Goal: Task Accomplishment & Management: Manage account settings

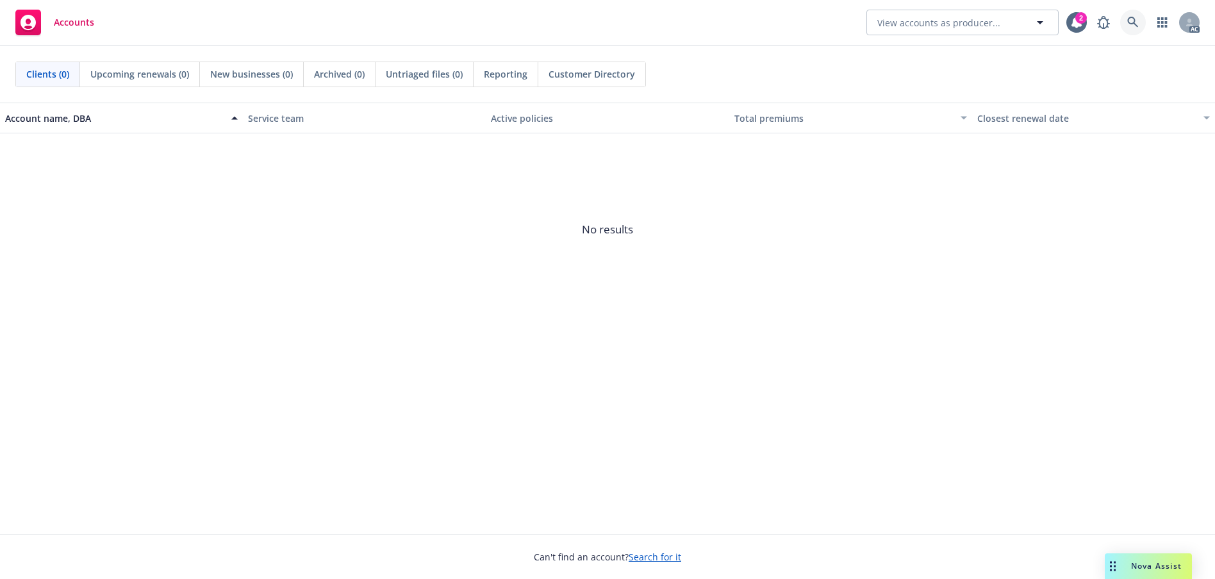
click at [1127, 22] on icon at bounding box center [1133, 23] width 12 height 12
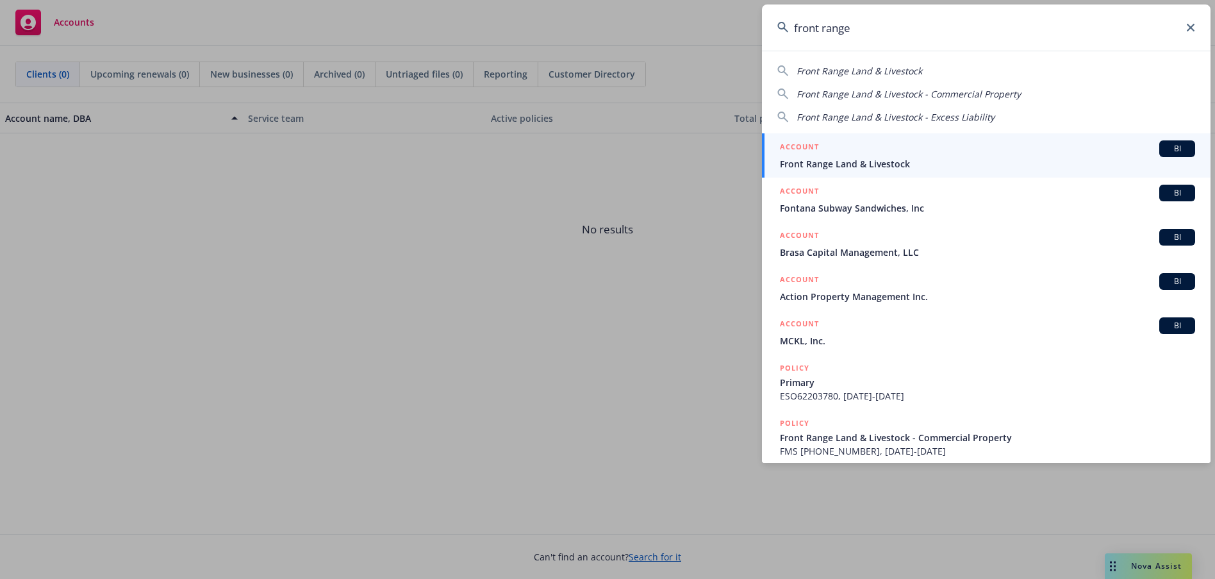
type input "front range"
click at [970, 159] on span "Front Range Land & Livestock" at bounding box center [987, 163] width 415 height 13
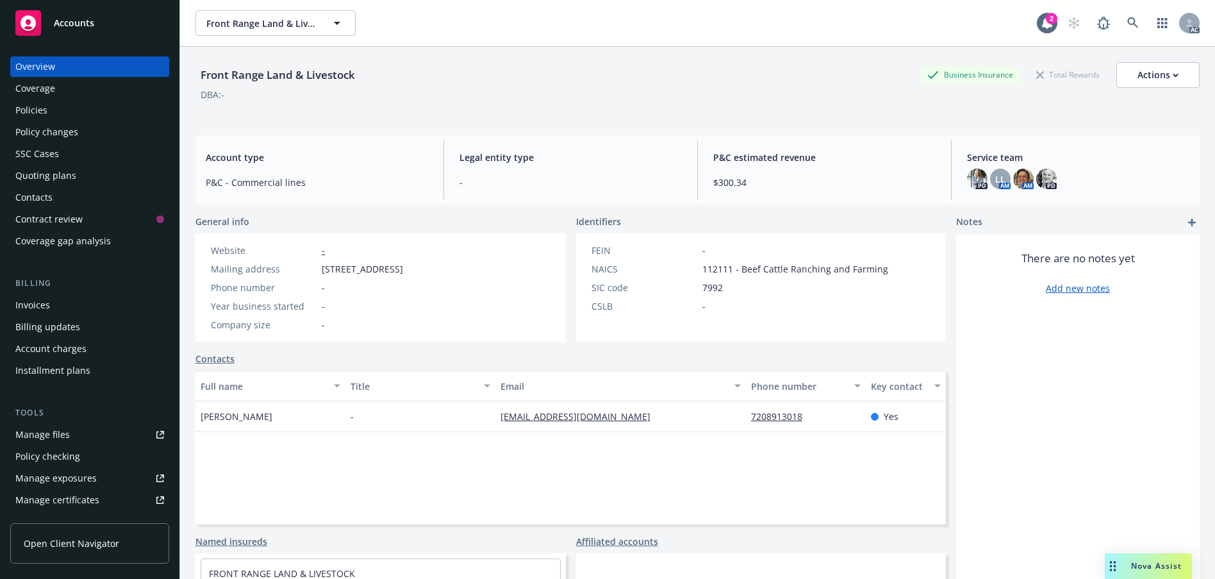
click at [47, 120] on div "Policies" at bounding box center [31, 110] width 32 height 21
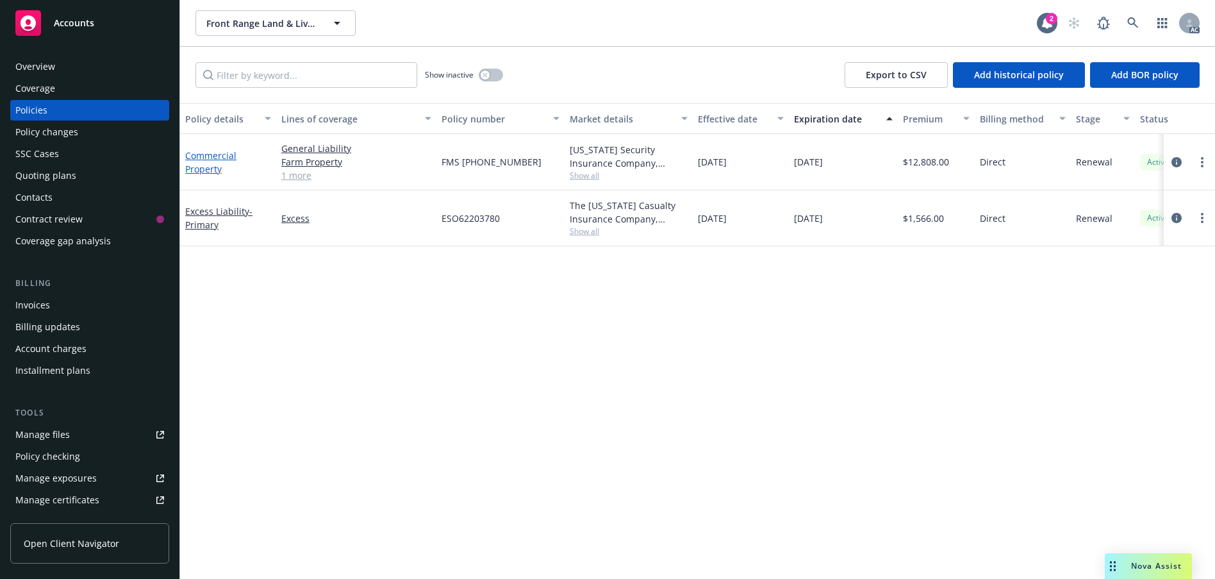
click at [210, 175] on link "Commercial Property" at bounding box center [210, 162] width 51 height 26
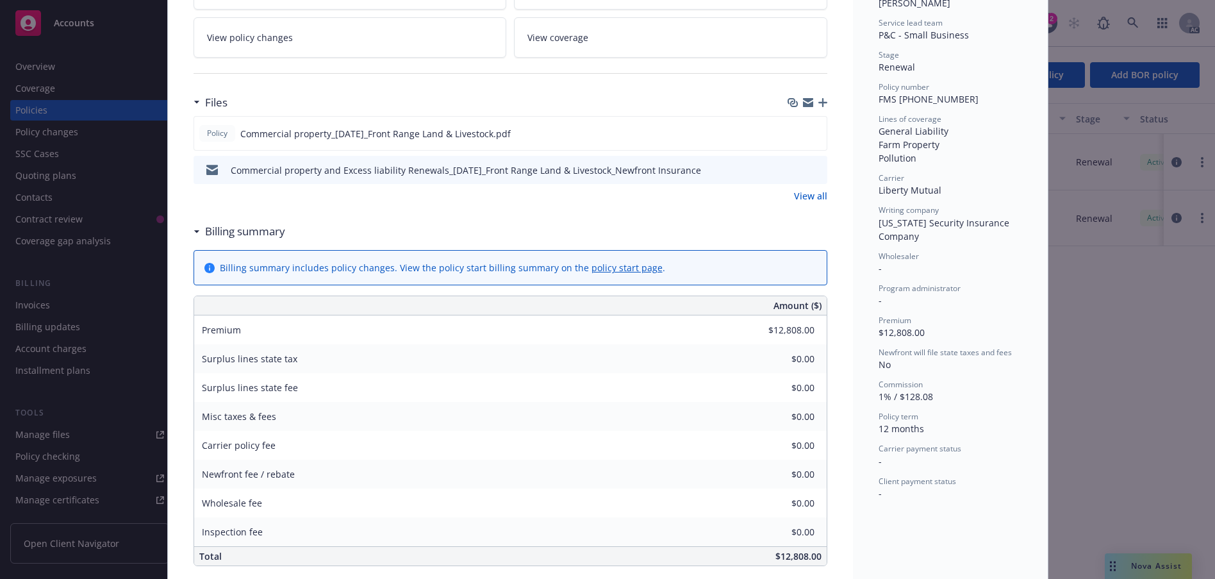
scroll to position [256, 0]
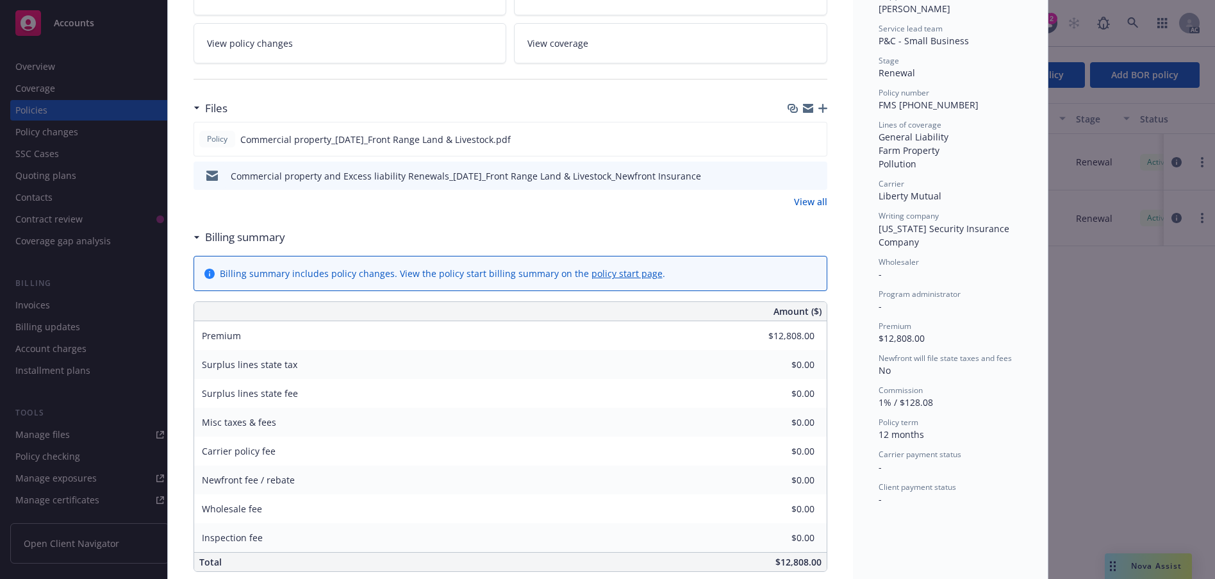
click at [809, 179] on icon "preview file" at bounding box center [815, 174] width 12 height 9
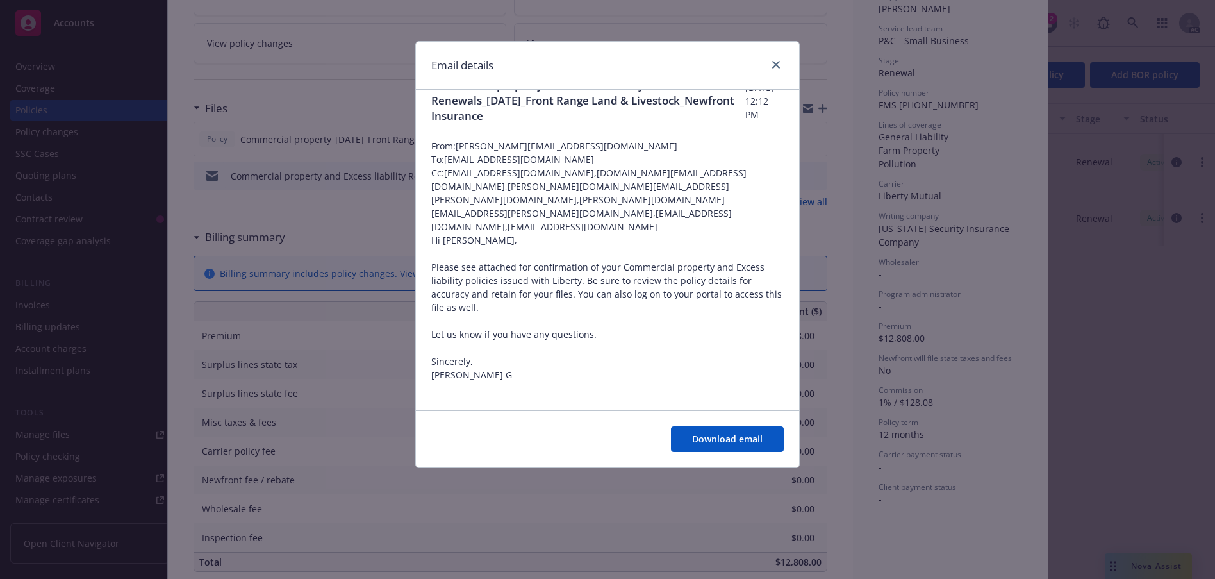
scroll to position [42, 0]
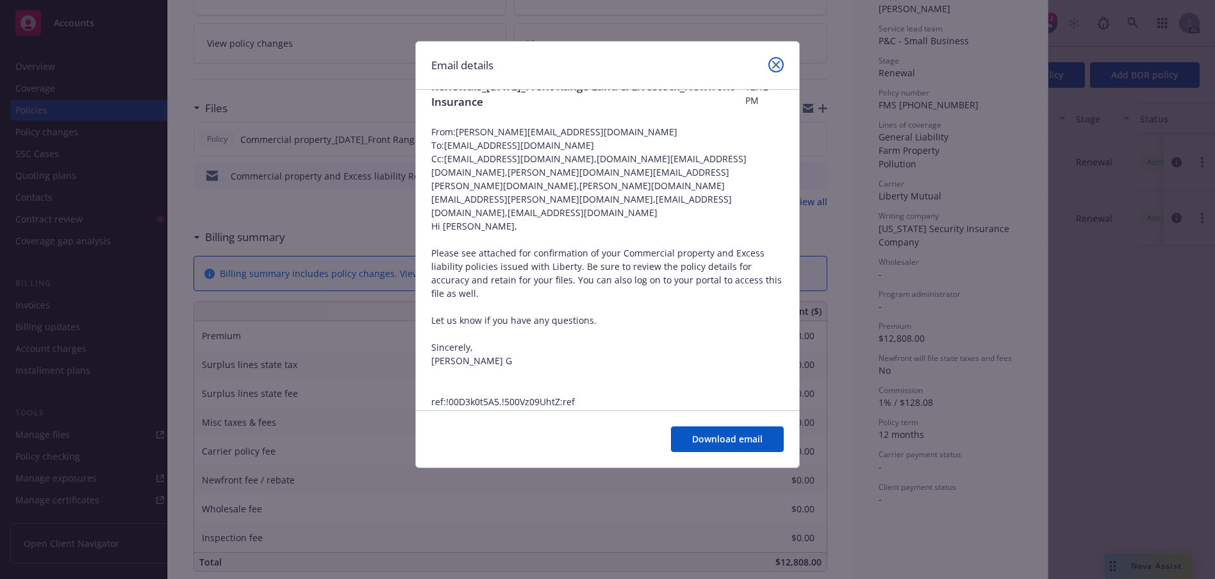
click at [772, 69] on icon "close" at bounding box center [776, 65] width 8 height 8
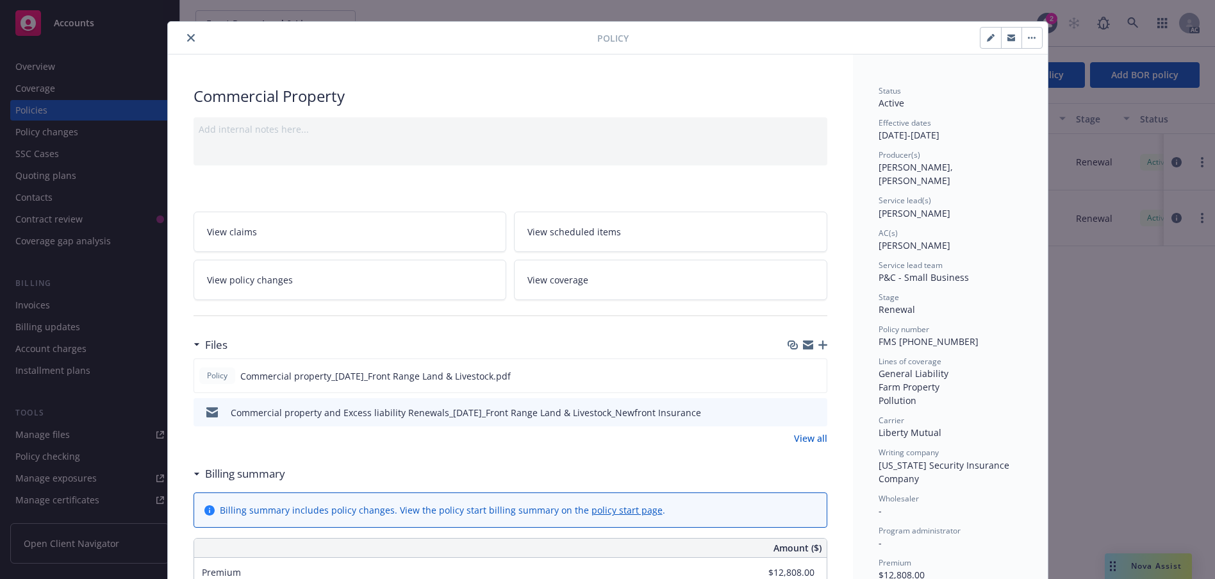
scroll to position [0, 0]
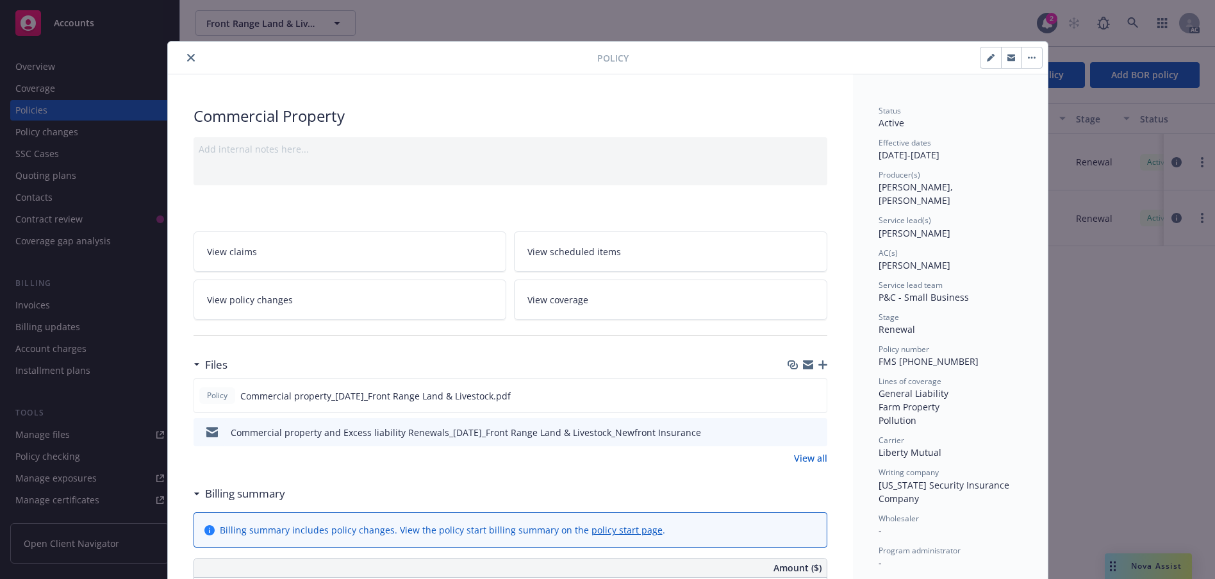
click at [195, 62] on icon "close" at bounding box center [191, 58] width 8 height 8
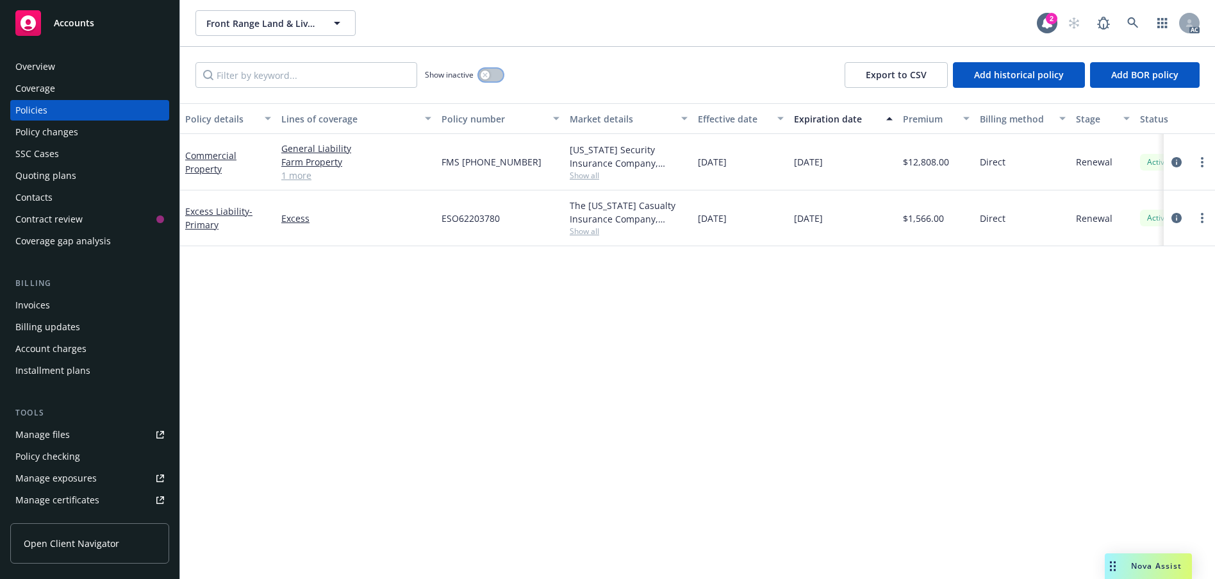
click at [487, 77] on icon "button" at bounding box center [485, 74] width 4 height 4
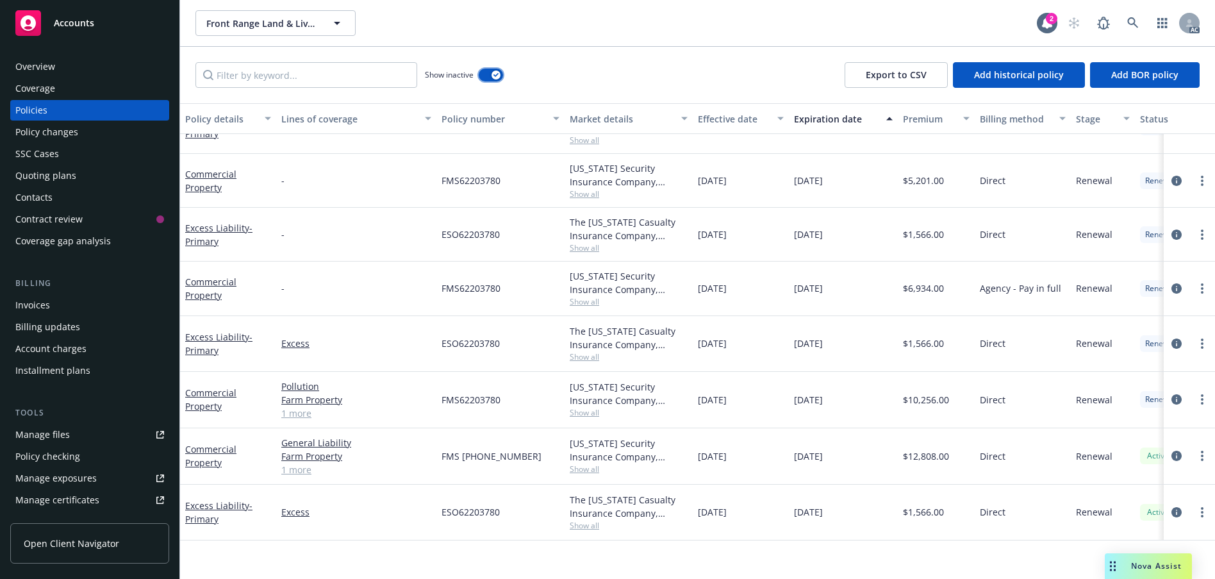
scroll to position [119, 0]
click at [216, 399] on link "Commercial Property" at bounding box center [210, 400] width 51 height 26
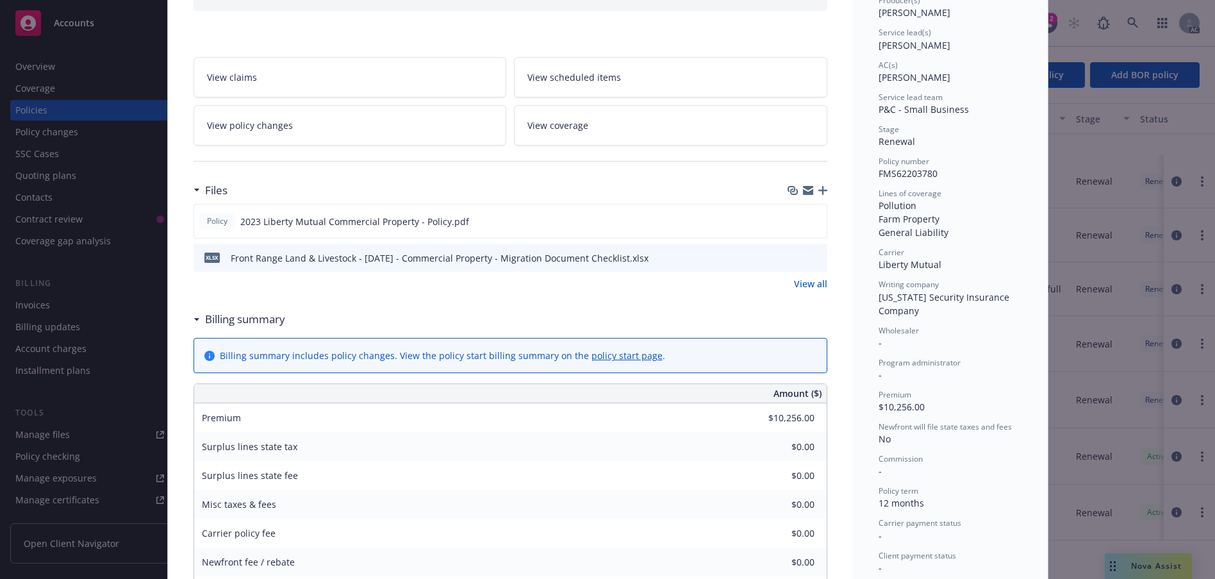
scroll to position [192, 0]
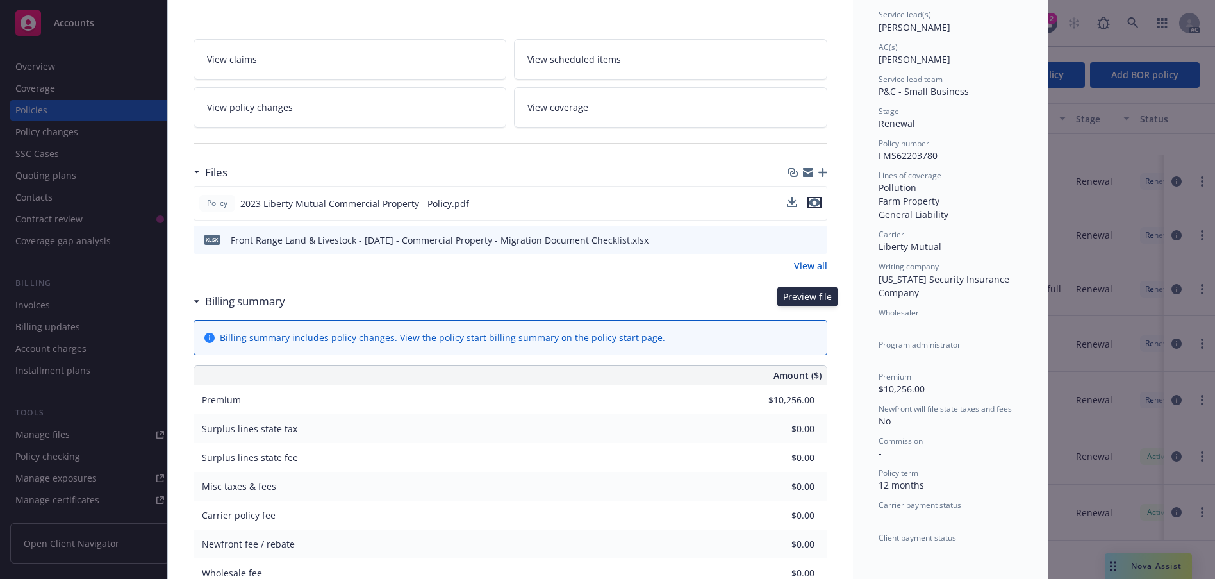
click at [809, 207] on icon "preview file" at bounding box center [815, 202] width 12 height 9
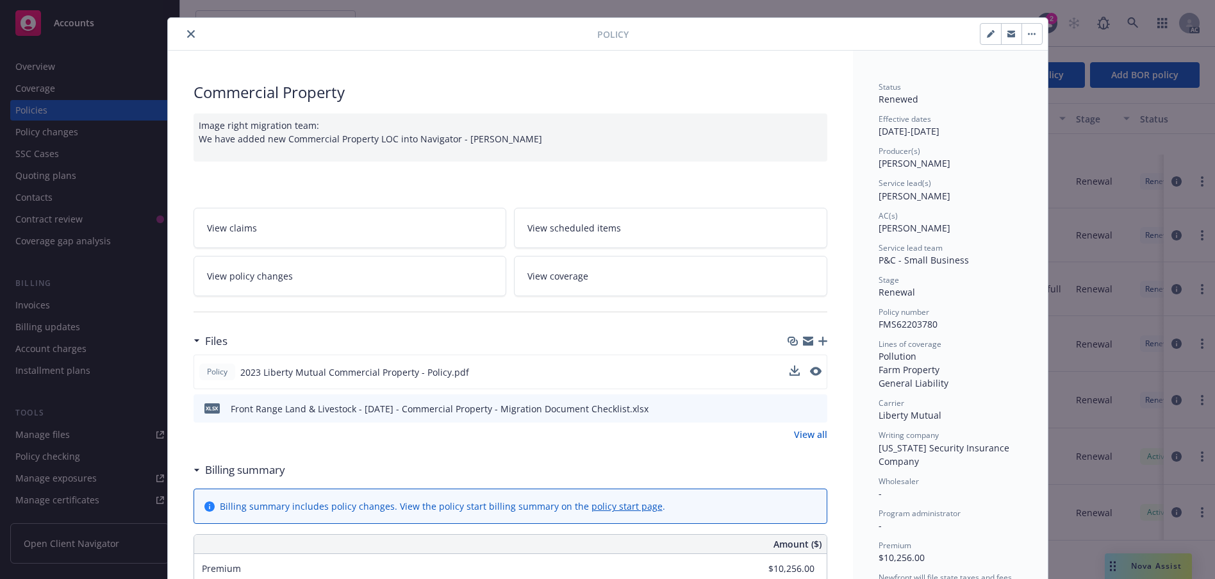
scroll to position [0, 0]
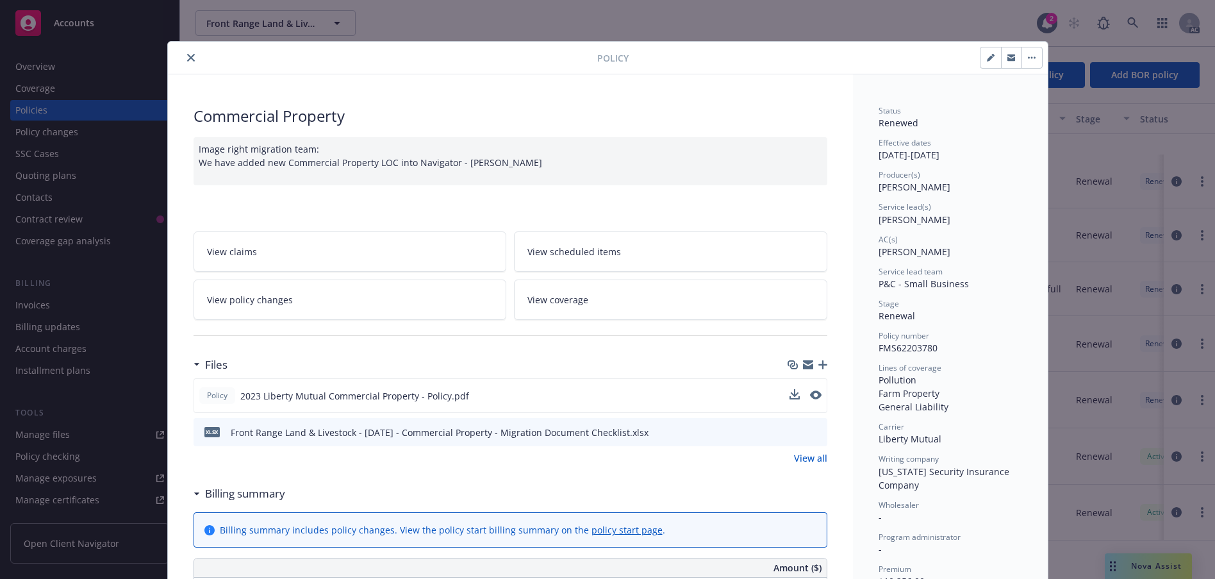
click at [195, 62] on icon "close" at bounding box center [191, 58] width 8 height 8
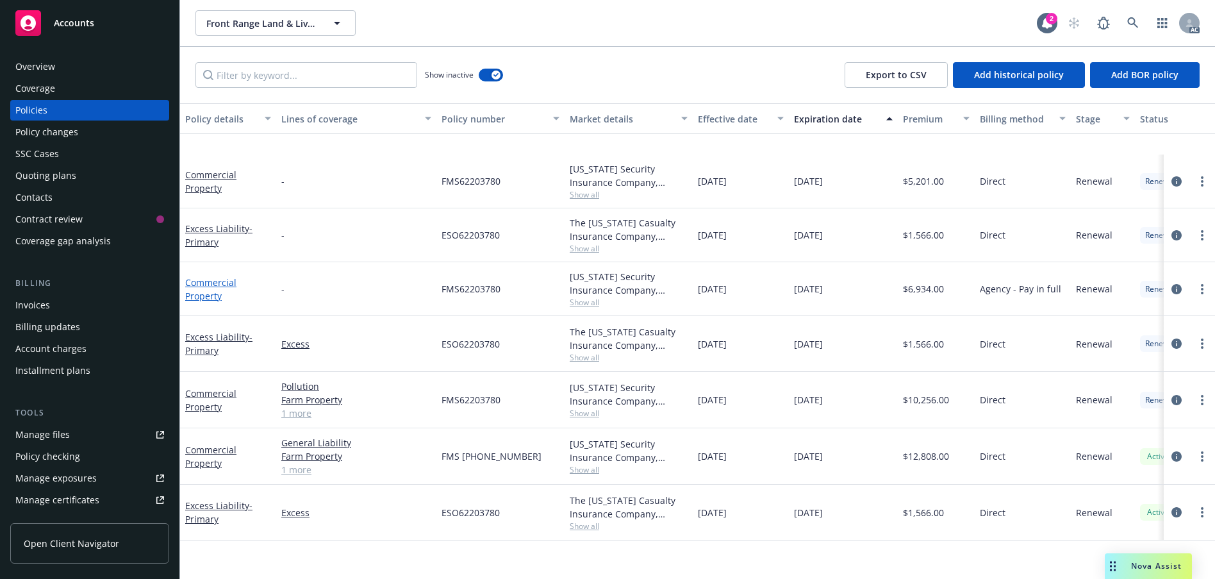
click at [217, 276] on link "Commercial Property" at bounding box center [210, 289] width 51 height 26
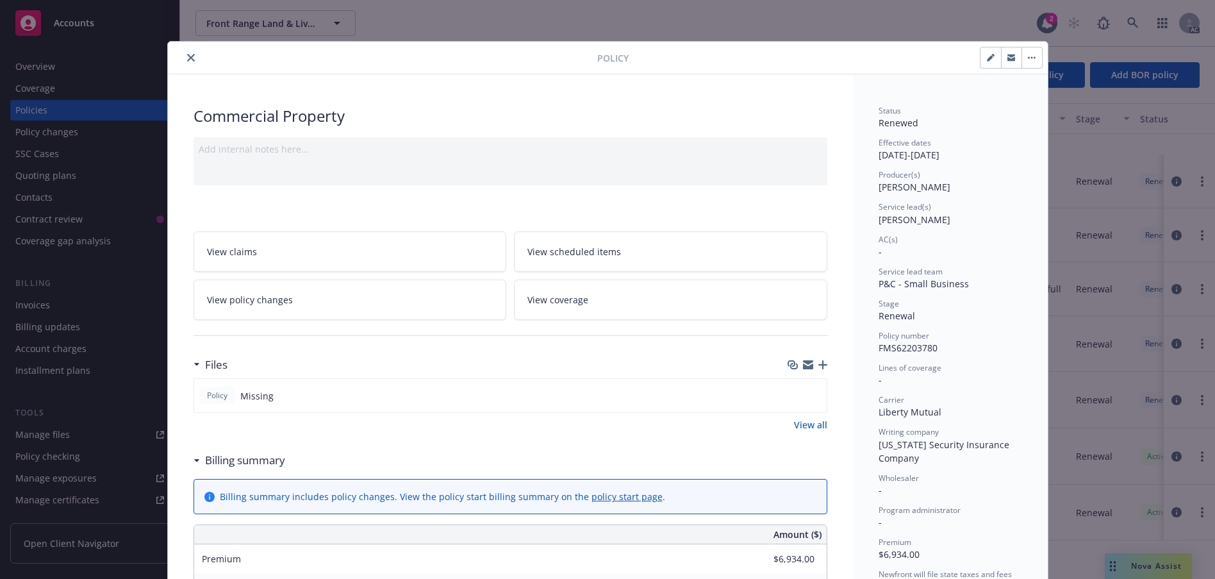
click at [195, 62] on icon "close" at bounding box center [191, 58] width 8 height 8
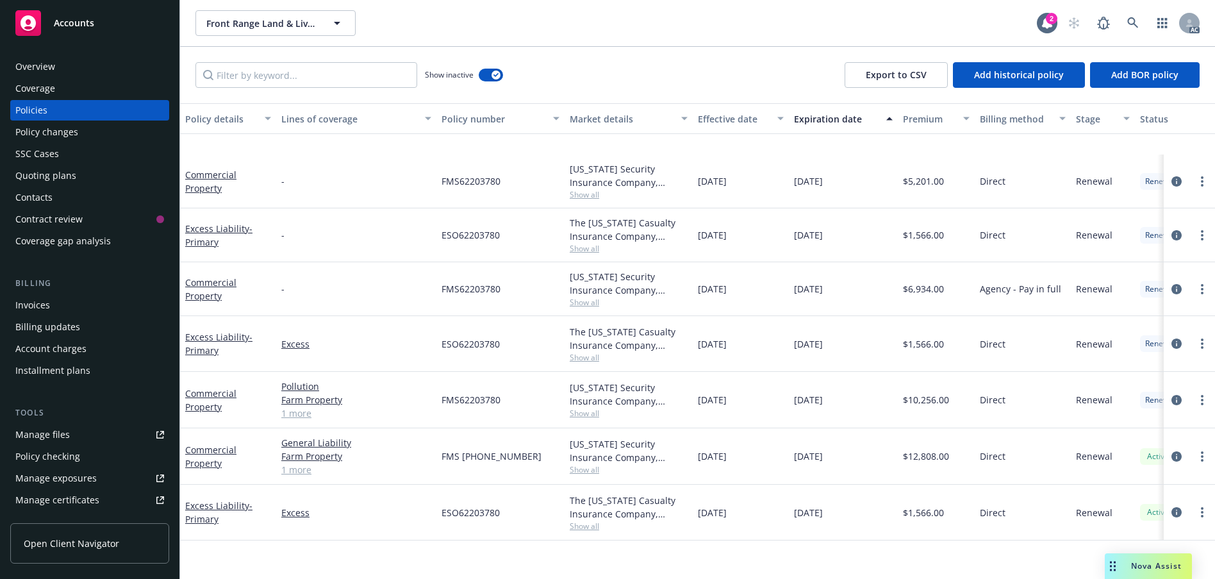
click at [49, 208] on div "Contacts" at bounding box center [33, 197] width 37 height 21
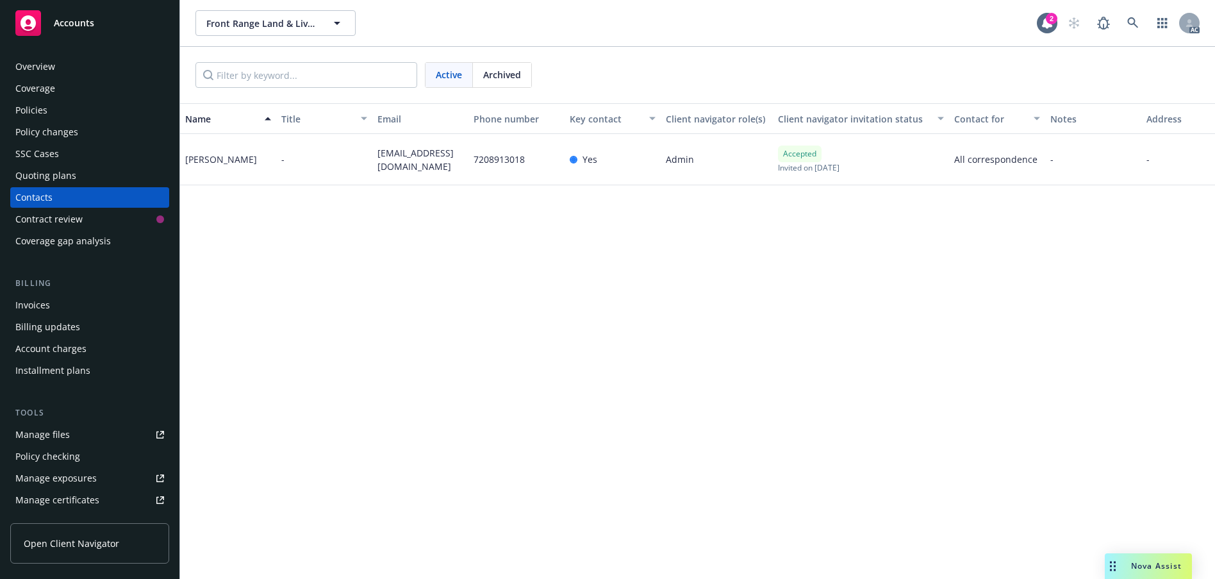
click at [47, 120] on div "Policies" at bounding box center [31, 110] width 32 height 21
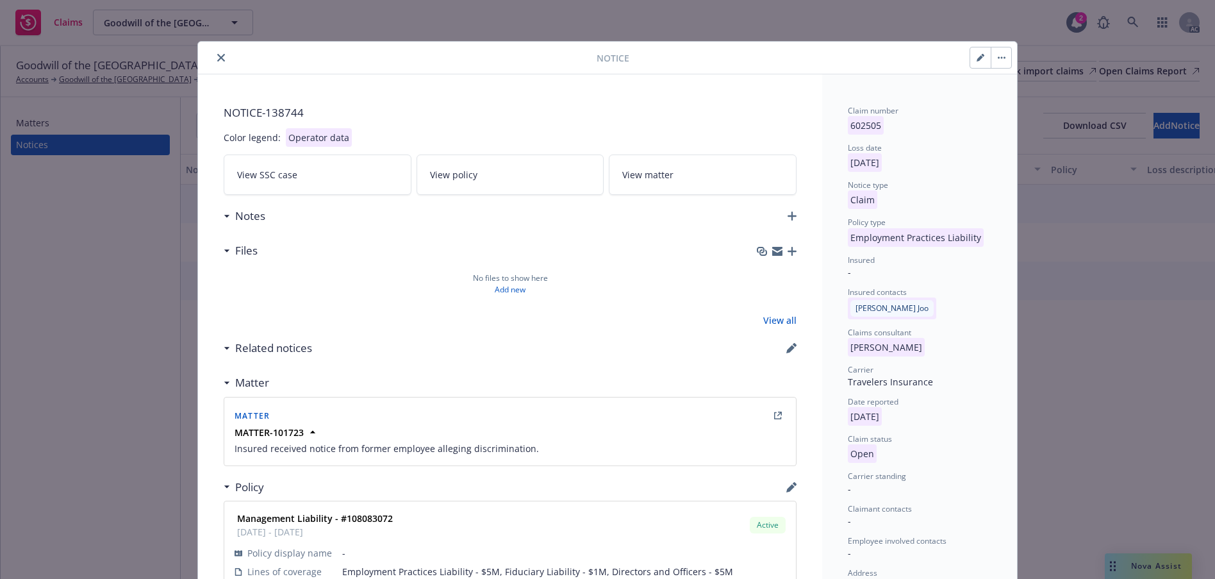
click at [970, 68] on button "button" at bounding box center [980, 57] width 21 height 21
select select "EMPLOYMENT_PRACTICES_LIABILITY"
select select "open"
select select "CLAIM"
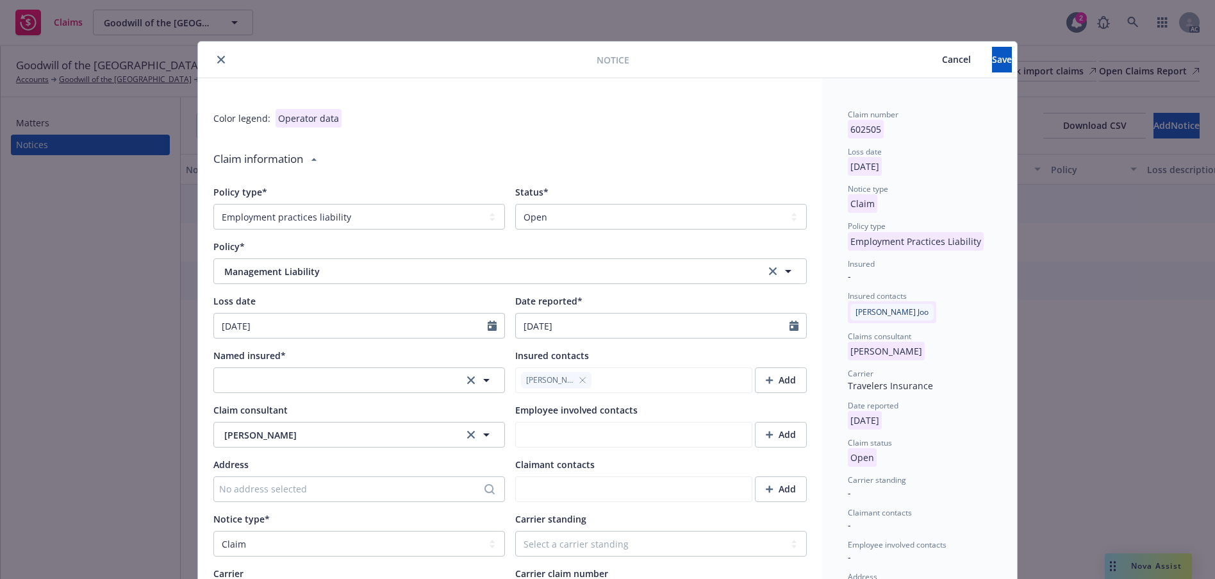
type textarea "x"
click at [777, 229] on select "Select a status Closed Open" at bounding box center [661, 217] width 292 height 26
select select "closed"
click at [515, 229] on select "Select a status Closed Open" at bounding box center [661, 217] width 292 height 26
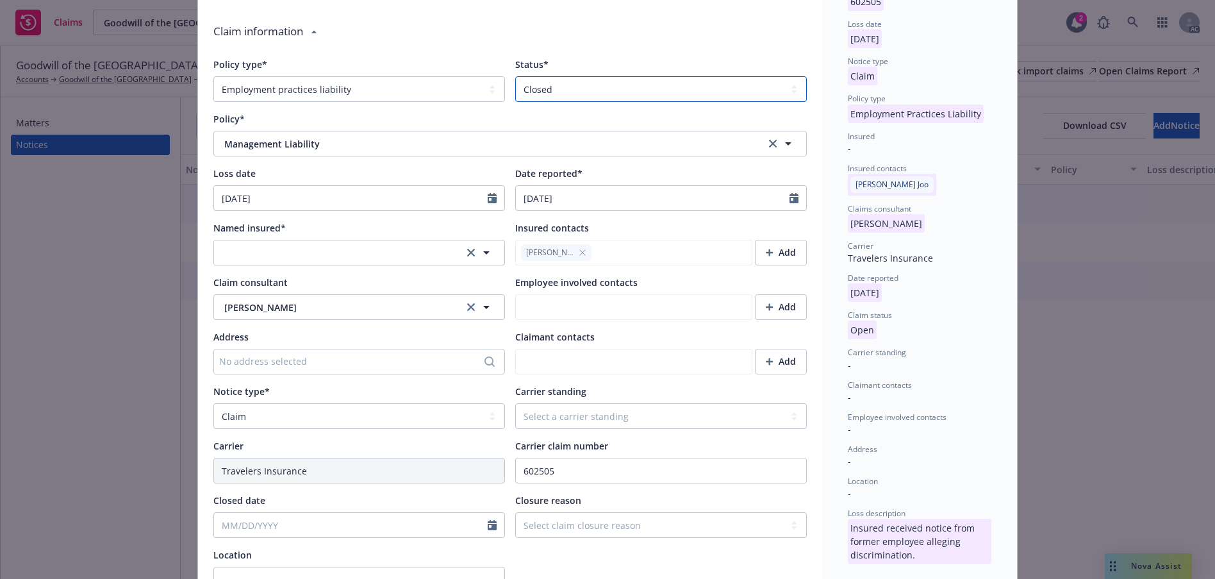
scroll to position [128, 0]
click at [483, 254] on icon "button" at bounding box center [486, 252] width 6 height 3
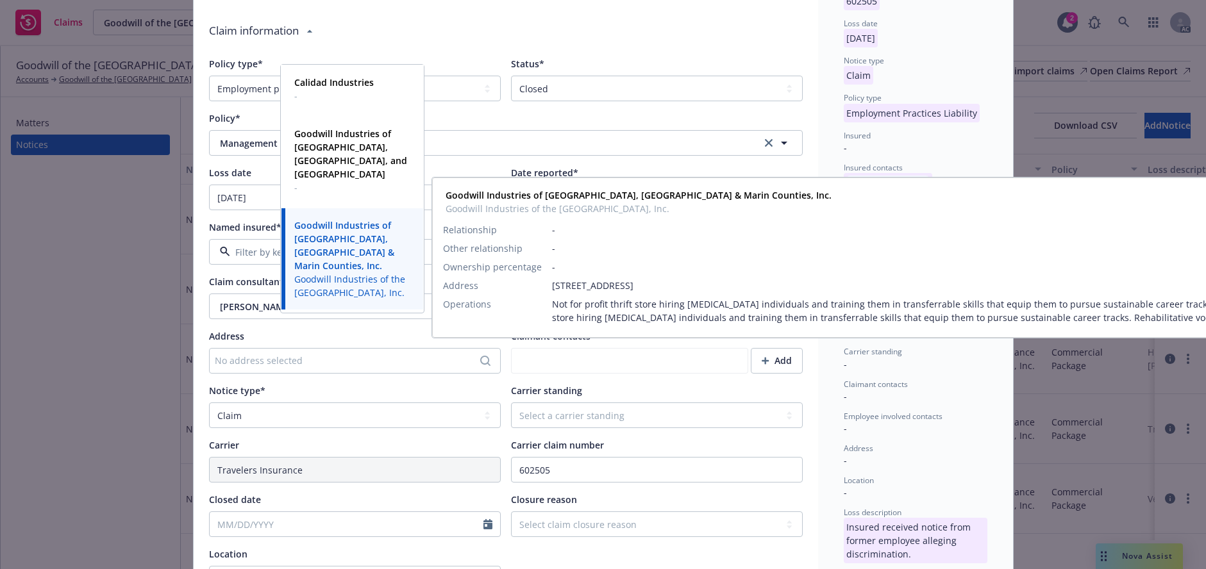
click at [375, 251] on strong "Goodwill Industries of [GEOGRAPHIC_DATA], [GEOGRAPHIC_DATA] & Marin Counties, I…" at bounding box center [344, 245] width 100 height 53
type textarea "x"
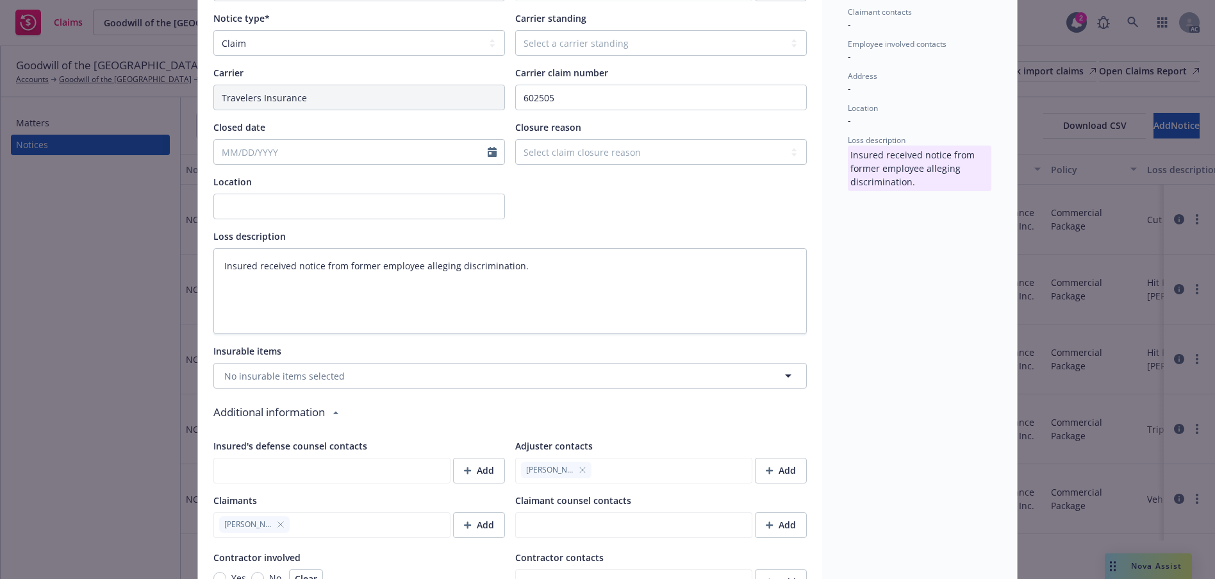
scroll to position [513, 0]
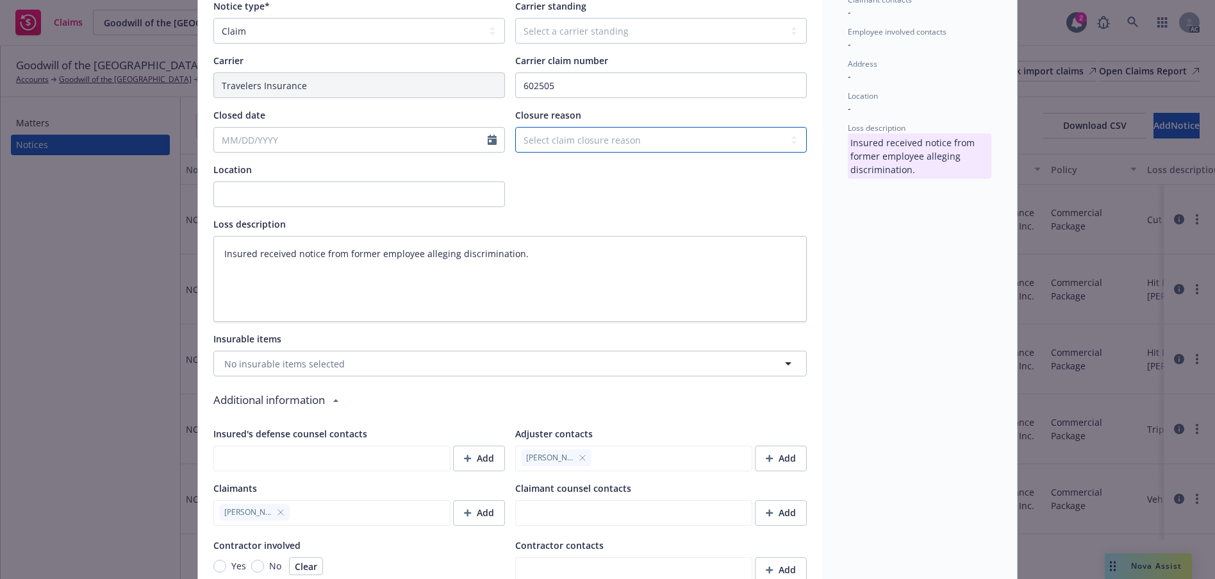
click at [783, 153] on select "Select claim closure reason Administrative closure Closed Closed no liability f…" at bounding box center [661, 140] width 292 height 26
select select "settled"
click at [515, 153] on select "Select claim closure reason Administrative closure Closed Closed no liability f…" at bounding box center [661, 140] width 292 height 26
type textarea "x"
click at [488, 145] on icon "Calendar" at bounding box center [492, 140] width 9 height 10
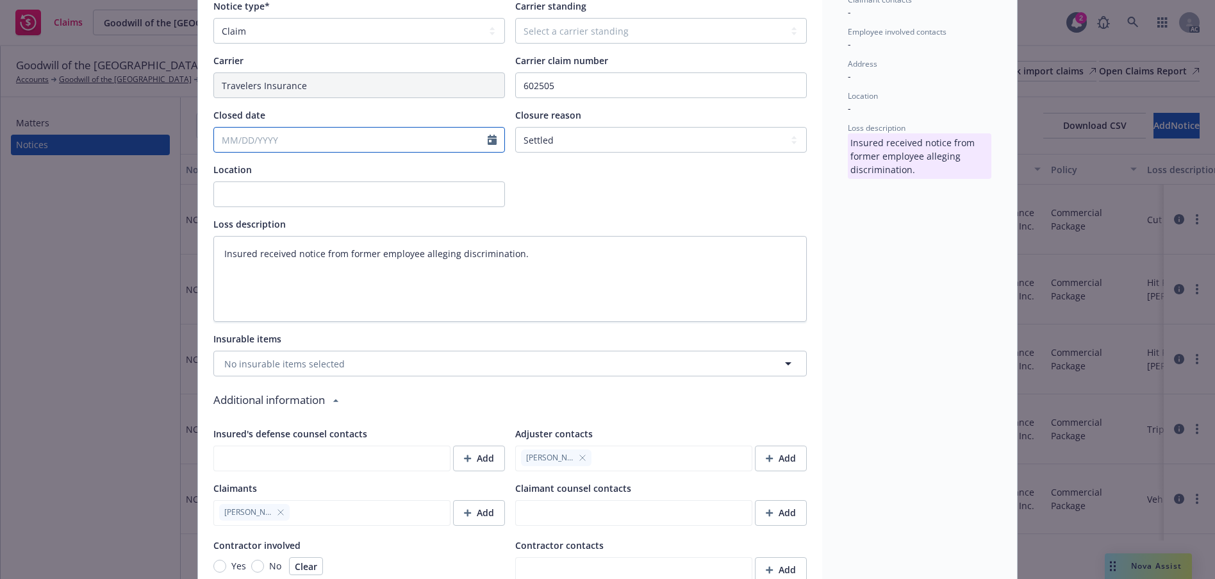
select select "9"
click at [298, 436] on span "24" at bounding box center [295, 428] width 19 height 16
type textarea "x"
type input "[DATE]"
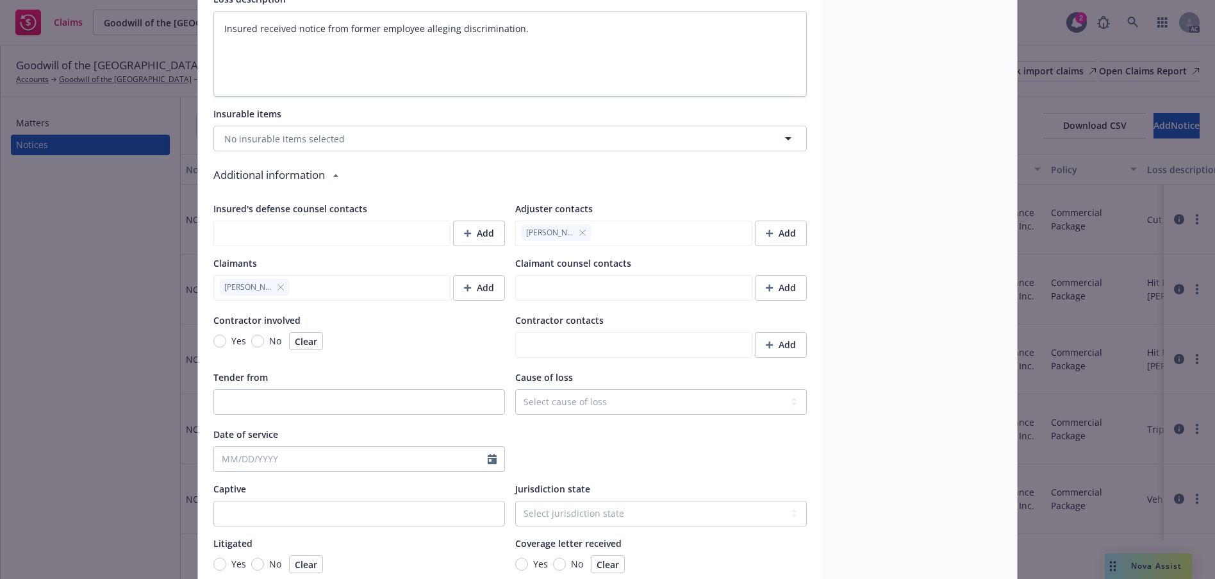
scroll to position [705, 0]
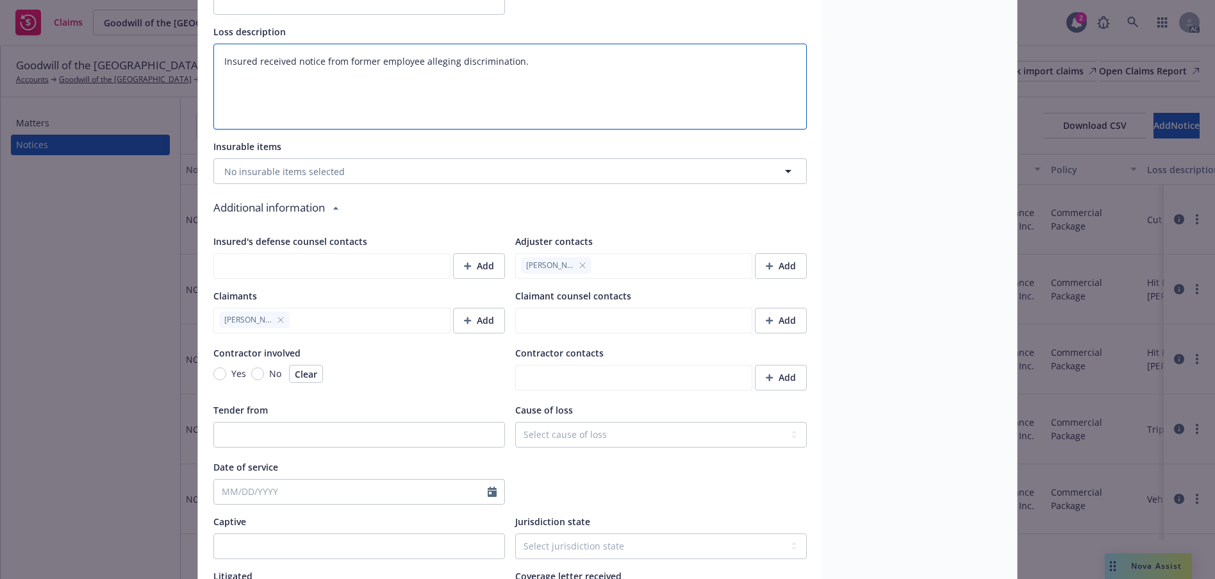
click at [535, 129] on textarea "Insured received notice from former employee alleging discrimination." at bounding box center [509, 87] width 593 height 86
type textarea "x"
type textarea "Insured received notice from former employee alleging discrimination."
type textarea "x"
type textarea "Insured received notice from former employee alleging discrimination."
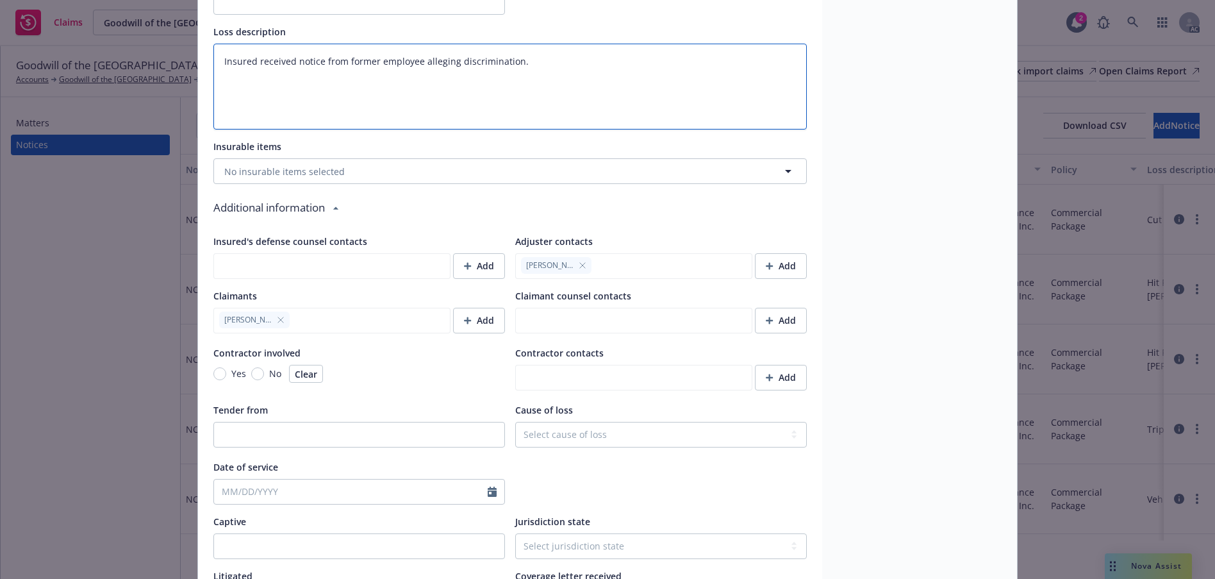
type textarea "x"
type textarea "Insured received notice from former employee alleging discrimination. C"
type textarea "x"
type textarea "Insured received notice from former employee alleging discrimination. Cl"
type textarea "x"
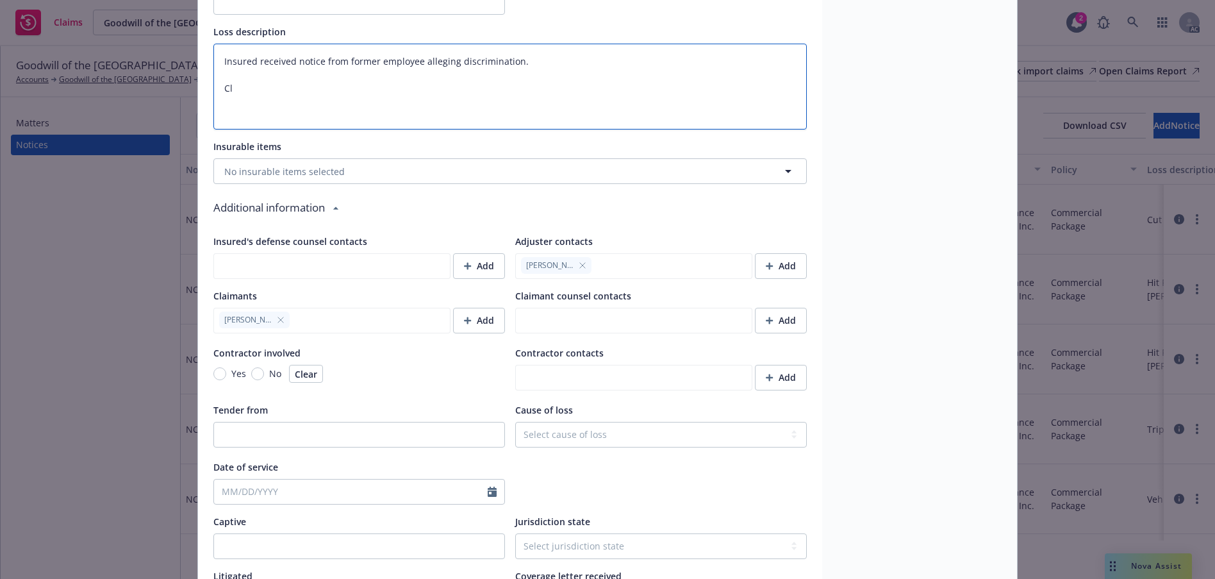
type textarea "Insured received notice from former employee alleging discrimination. Cla"
type textarea "x"
type textarea "Insured received notice from former employee alleging discrimination. [GEOGRAPH…"
type textarea "x"
type textarea "Insured received notice from former employee alleging discrimination. Claim"
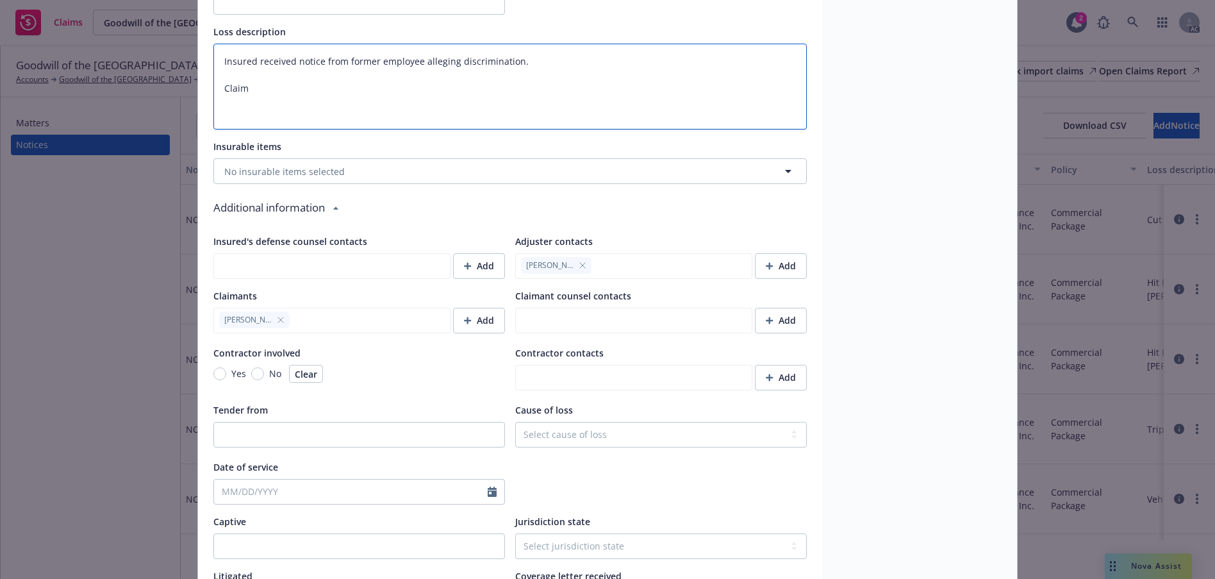
type textarea "x"
type textarea "Insured received notice from former employee alleging discrimination. Claim"
type textarea "x"
type textarea "Insured received notice from former employee alleging discrimination. Claim s"
type textarea "x"
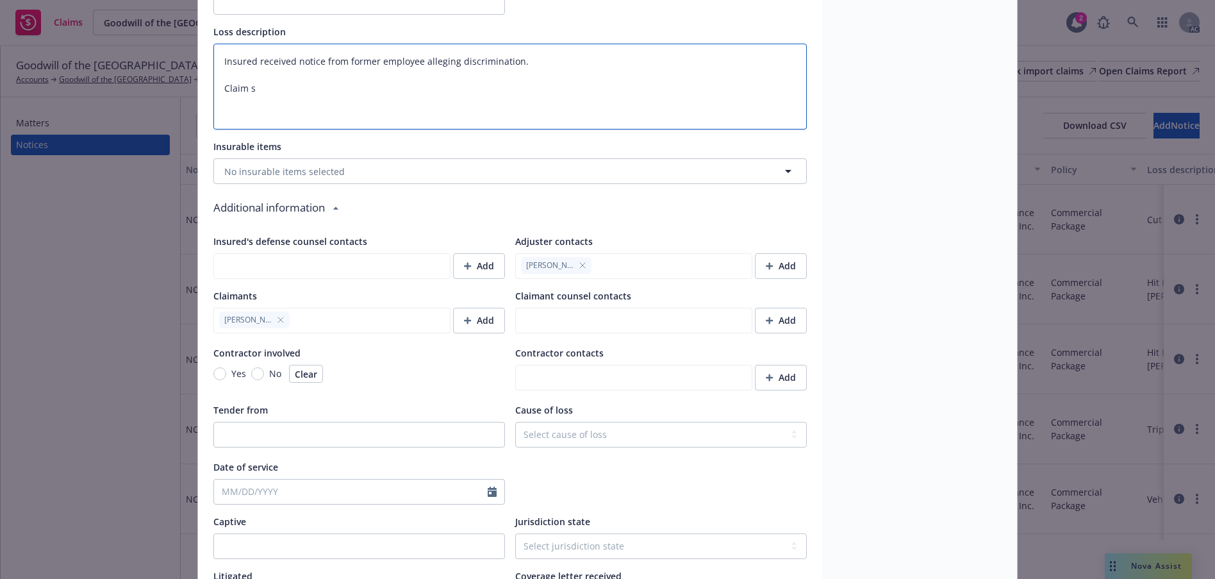
type textarea "Insured received notice from former employee alleging discrimination. Claim se"
type textarea "x"
type textarea "Insured received notice from former employee alleging discrimination. Claim set"
type textarea "x"
type textarea "Insured received notice from former employee alleging discrimination. Claim sett"
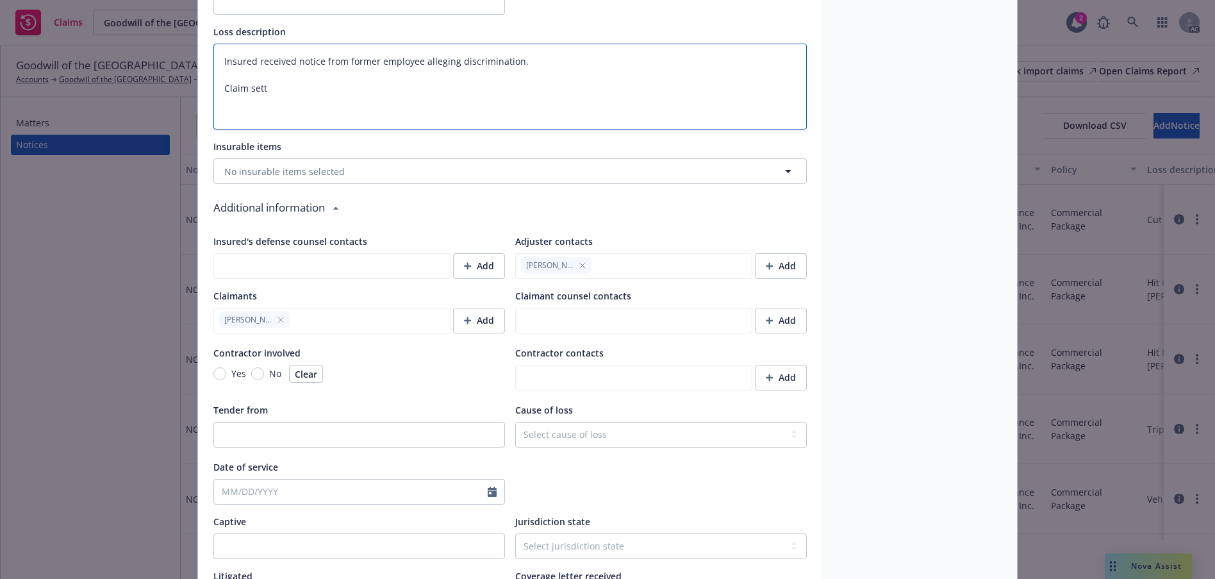
type textarea "x"
type textarea "Insured received notice from former employee alleging discrimination. Claim set…"
type textarea "x"
type textarea "Insured received notice from former employee alleging discrimination. Claim set…"
type textarea "x"
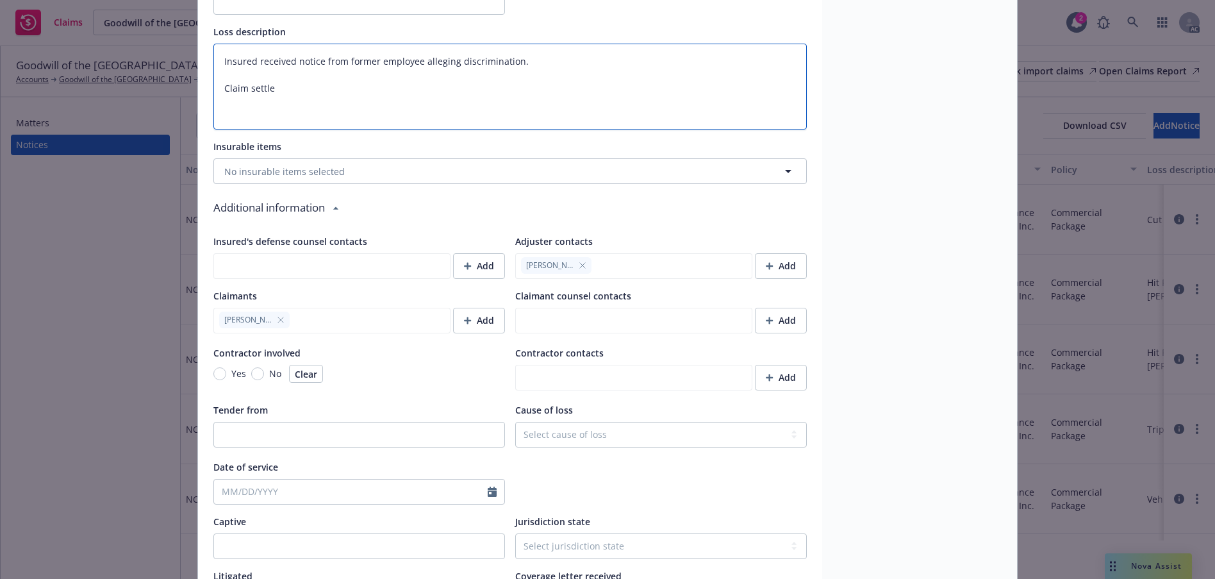
type textarea "Insured received notice from former employee alleging discrimination. Claim set…"
type textarea "x"
type textarea "Insured received notice from former employee alleging discrimination. Claim set…"
type textarea "x"
type textarea "Insured received notice from former employee alleging discrimination. Claim set…"
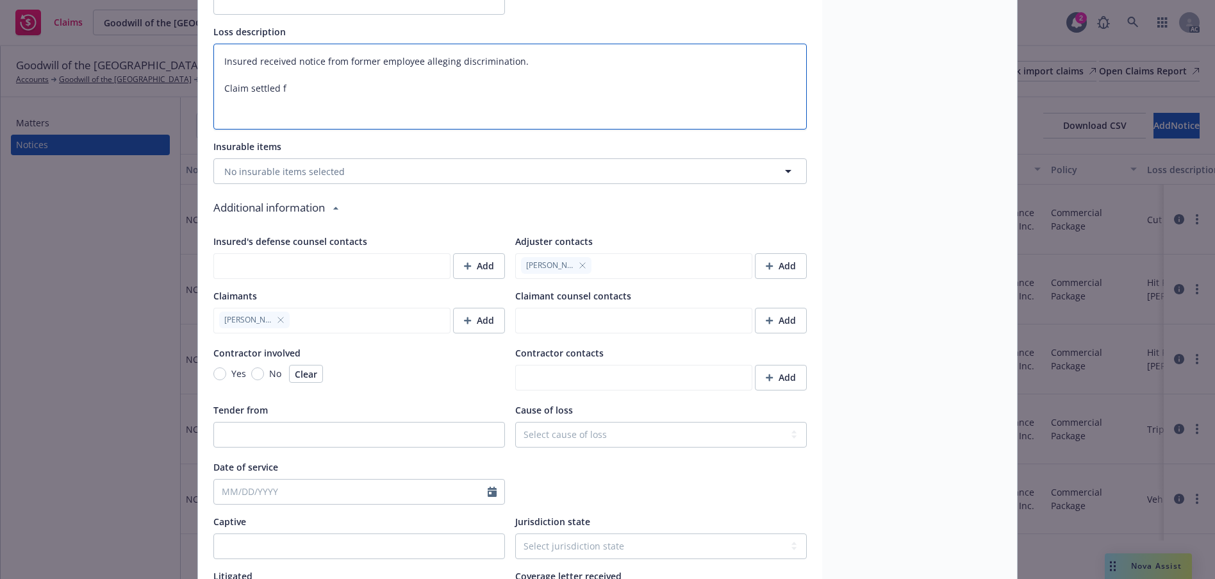
type textarea "x"
type textarea "Insured received notice from former employee alleging discrimination. Claim set…"
type textarea "x"
type textarea "Insured received notice from former employee alleging discrimination. Claim set…"
type textarea "x"
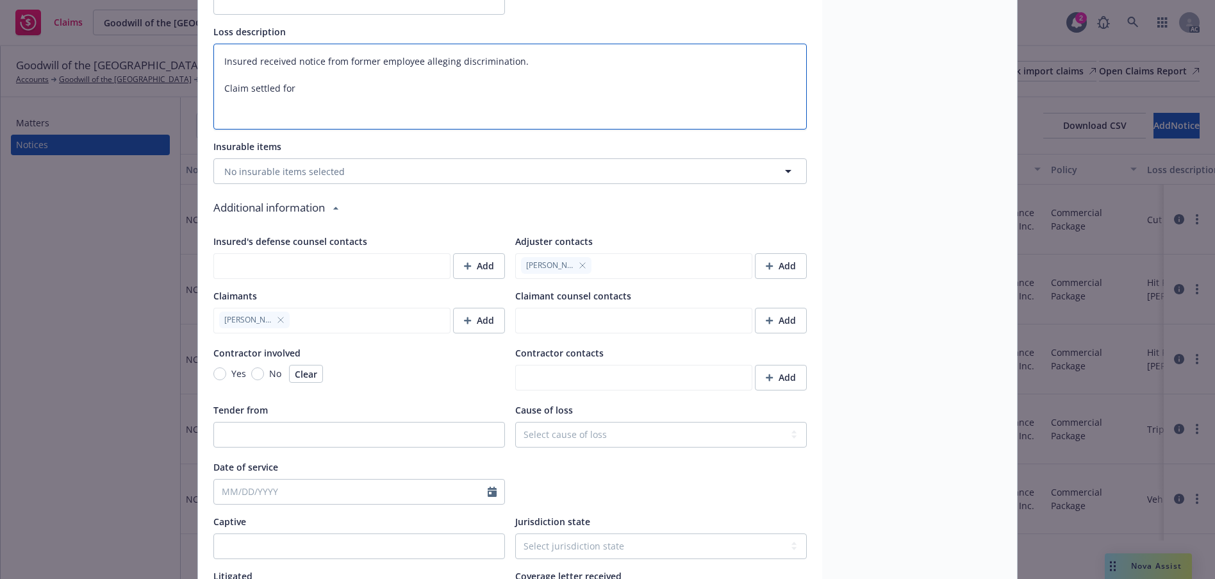
type textarea "Insured received notice from former employee alleging discrimination. Claim set…"
type textarea "x"
type textarea "Insured received notice from former employee alleging discrimination. Claim set…"
type textarea "x"
type textarea "Insured received notice from former employee alleging discrimination. Claim set…"
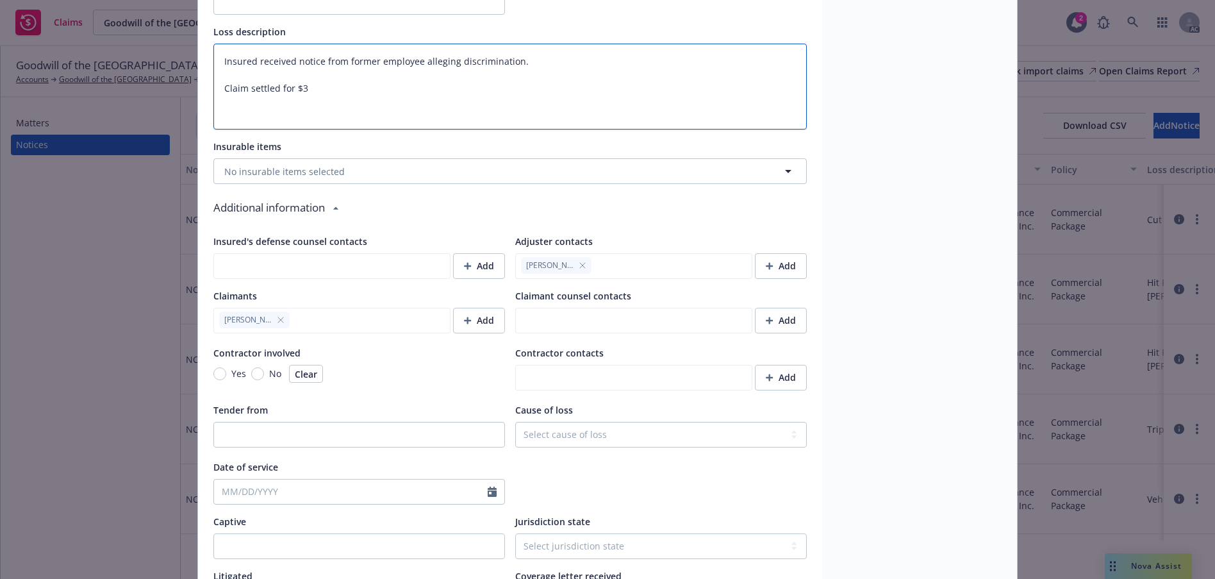
type textarea "x"
type textarea "Insured received notice from former employee alleging discrimination. Claim set…"
type textarea "x"
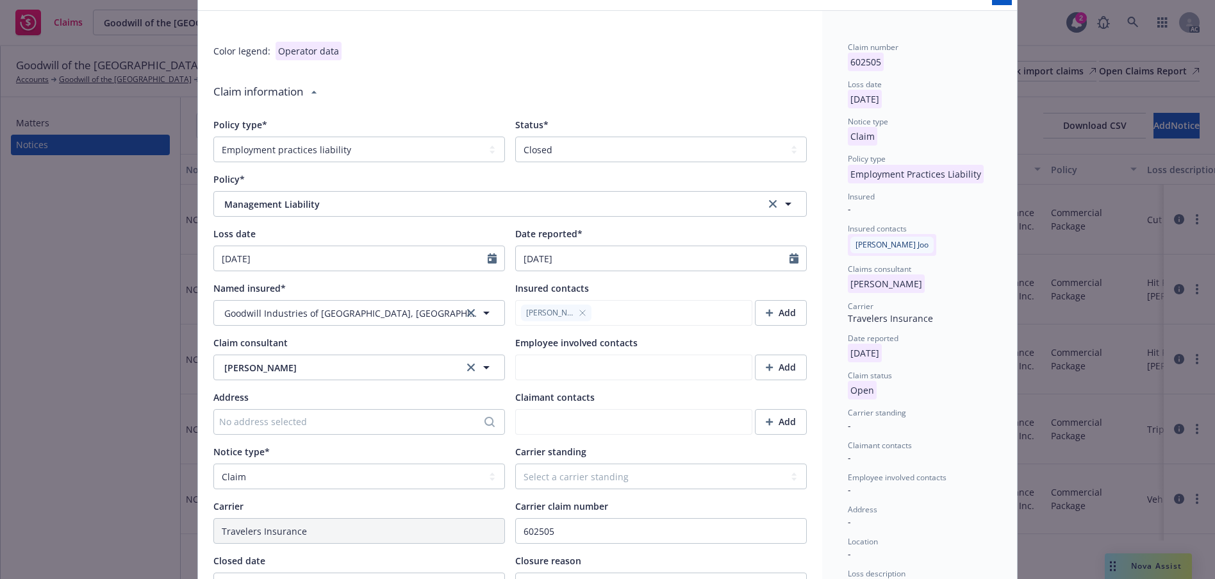
scroll to position [0, 0]
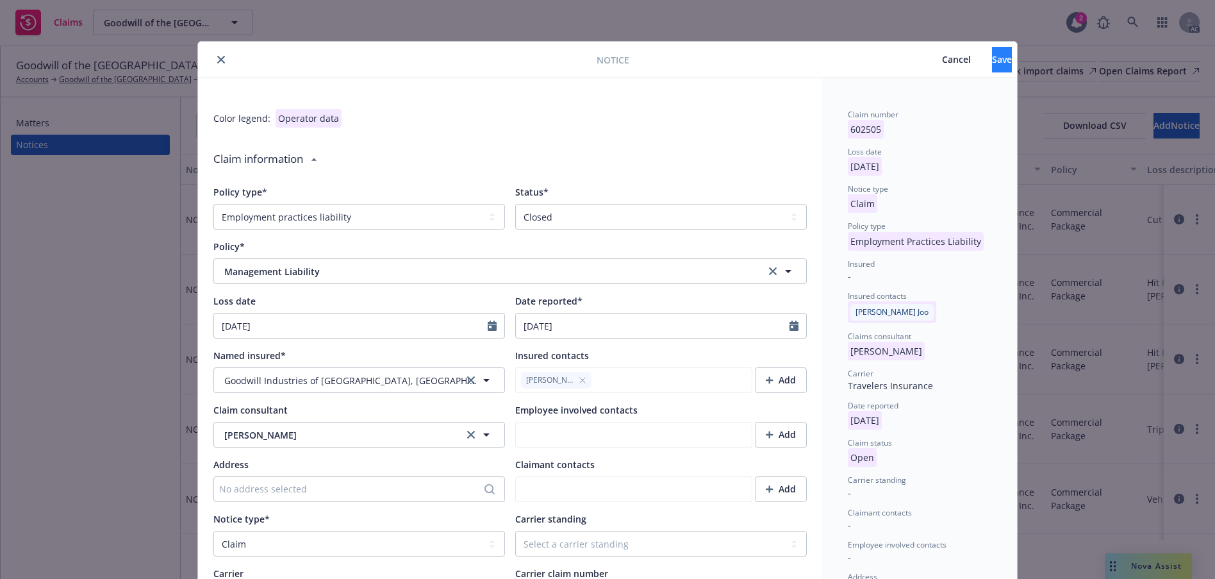
type textarea "Insured received notice from former employee alleging discrimination. Claim set…"
click at [992, 68] on button "Save" at bounding box center [1002, 60] width 20 height 26
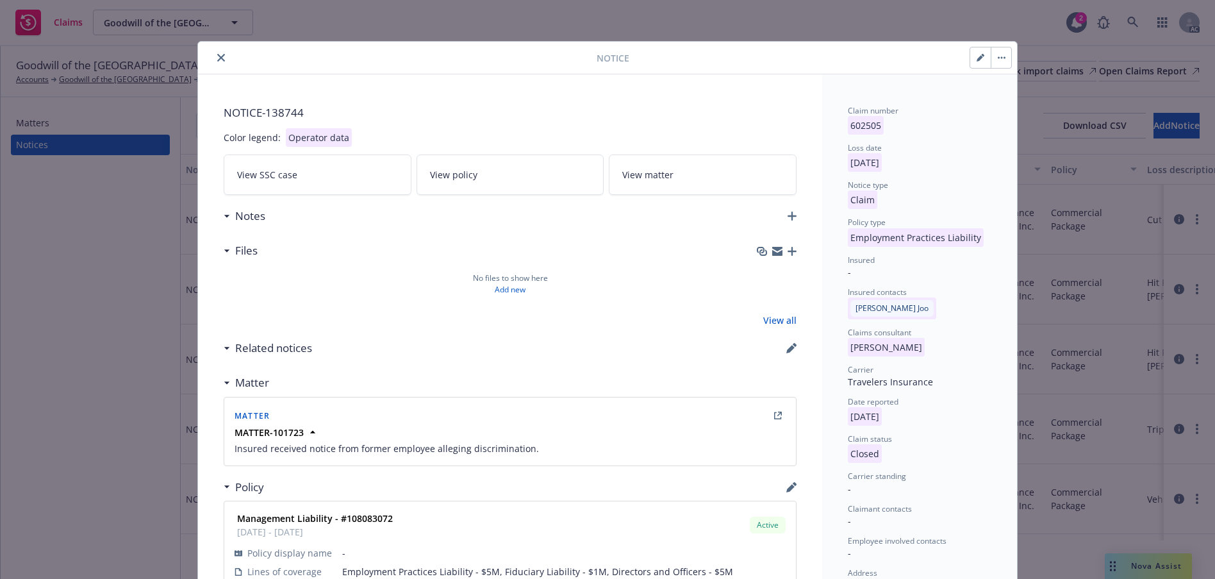
type textarea "x"
